Goal: Find contact information: Find contact information

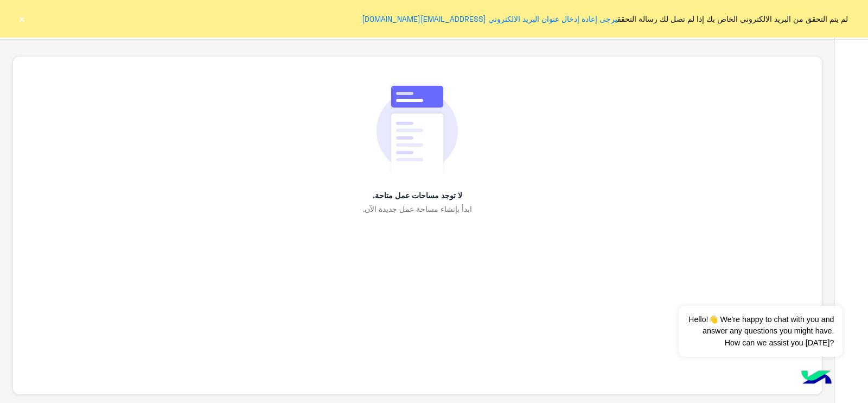
click at [19, 21] on button "×" at bounding box center [21, 18] width 11 height 11
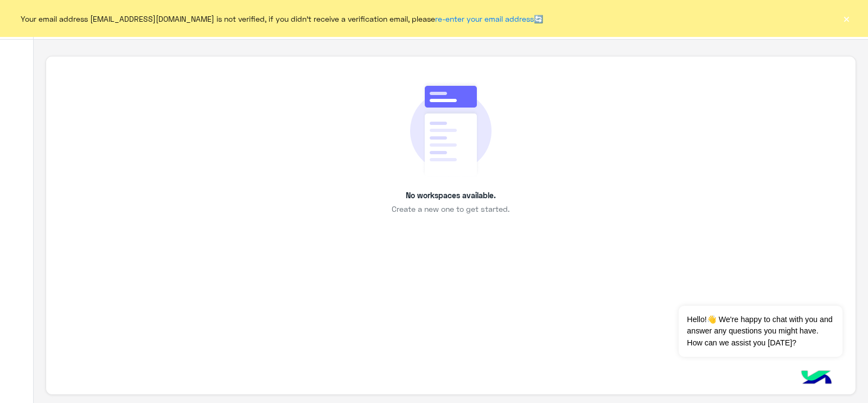
click at [842, 22] on button "×" at bounding box center [846, 18] width 11 height 11
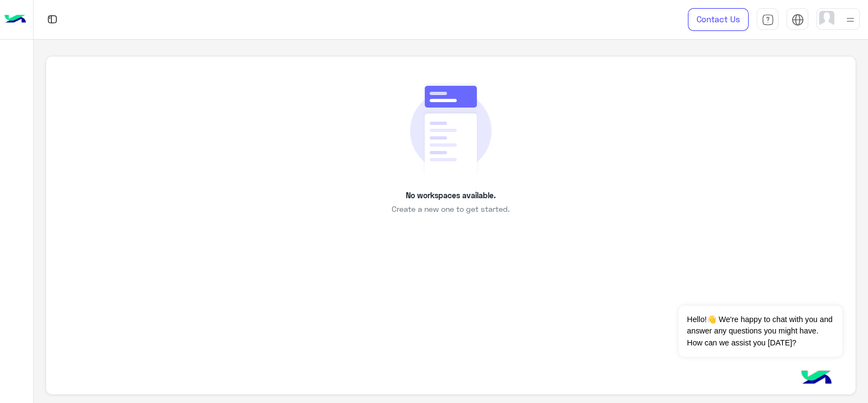
click at [404, 164] on div "No workspaces available. Create a new one to get started." at bounding box center [451, 148] width 760 height 134
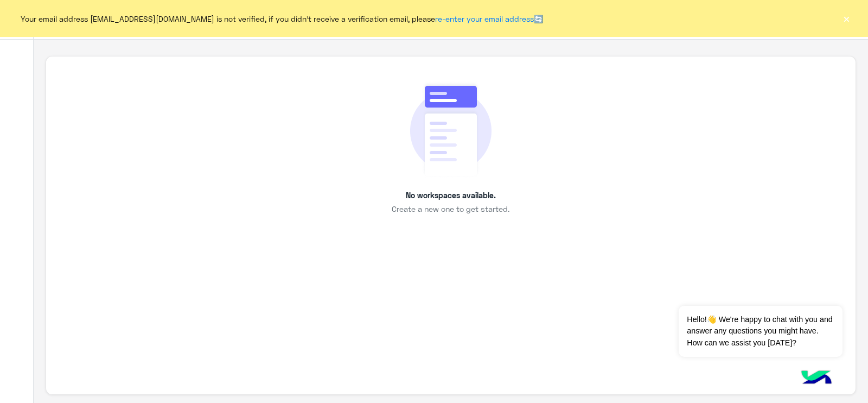
click at [847, 16] on button "×" at bounding box center [846, 18] width 11 height 11
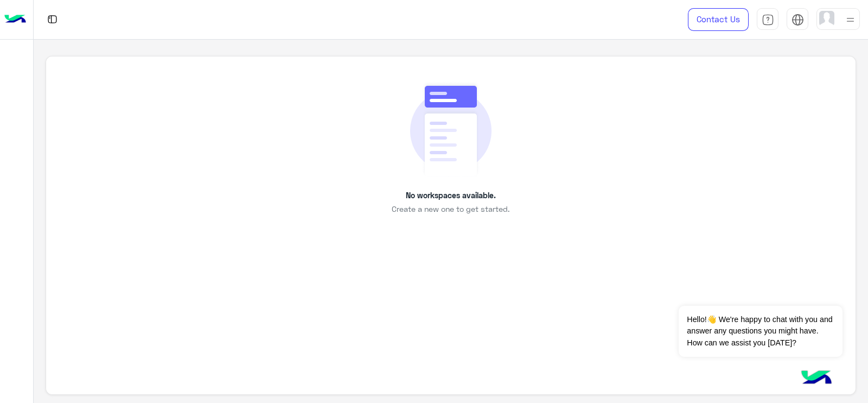
click at [838, 4] on div "Contact Us Help Center عربي English" at bounding box center [770, 19] width 196 height 39
click at [840, 34] on div "Contact Us Help Center عربي English" at bounding box center [770, 19] width 196 height 39
click at [836, 9] on div at bounding box center [838, 19] width 43 height 22
click at [710, 208] on div "No workspaces available. Create a new one to get started." at bounding box center [451, 148] width 760 height 134
click at [854, 15] on img at bounding box center [851, 20] width 14 height 14
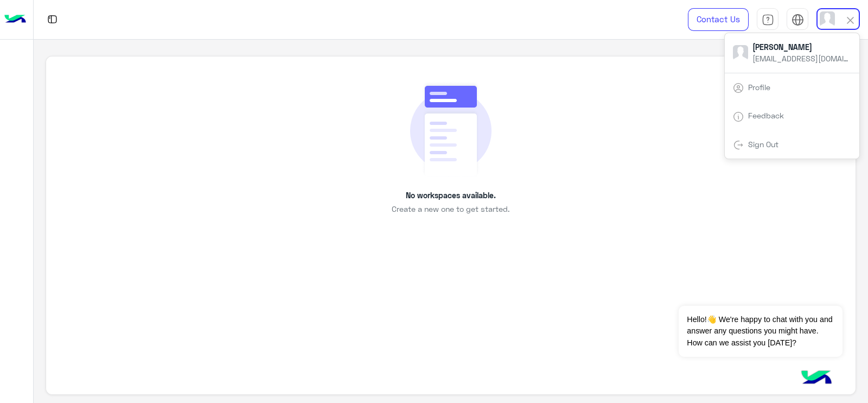
click at [765, 148] on div "Sign Out" at bounding box center [792, 144] width 135 height 29
click at [579, 195] on div "No workspaces available. Create a new one to get started." at bounding box center [451, 148] width 760 height 134
click at [836, 10] on div at bounding box center [838, 19] width 43 height 22
click at [764, 80] on div "Profile" at bounding box center [792, 87] width 135 height 29
click at [636, 161] on div "No workspaces available. Create a new one to get started." at bounding box center [451, 148] width 760 height 134
